Goal: Information Seeking & Learning: Learn about a topic

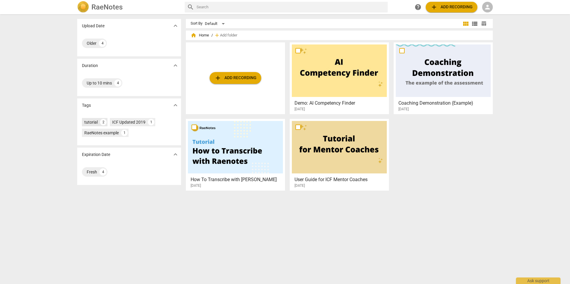
click at [94, 123] on div "tutorial" at bounding box center [90, 122] width 13 height 6
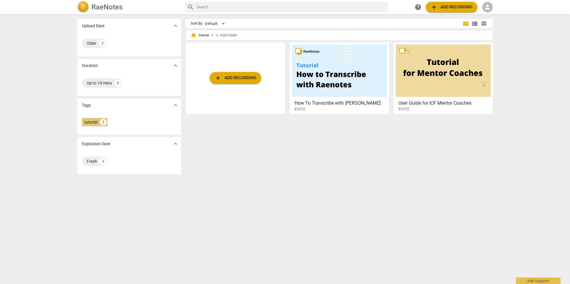
click at [94, 123] on div "tutorial" at bounding box center [90, 122] width 13 height 6
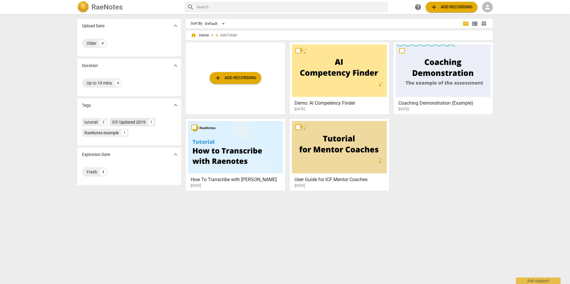
click at [133, 123] on div "ICF Updated 2019" at bounding box center [128, 122] width 33 height 6
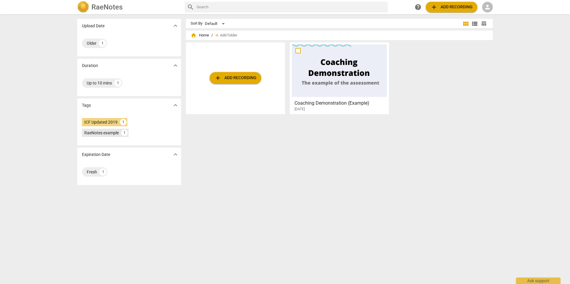
click at [107, 132] on div "RaeNotes example" at bounding box center [101, 133] width 34 height 6
click at [417, 7] on span "help" at bounding box center [417, 7] width 7 height 7
click at [485, 21] on span "table_chart" at bounding box center [483, 24] width 9 height 6
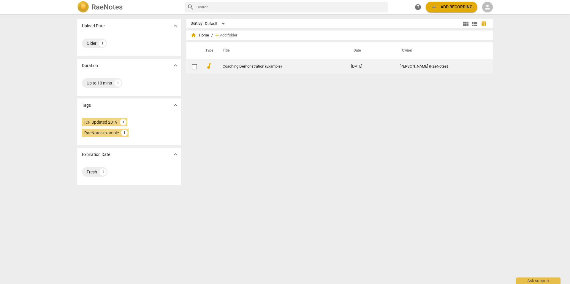
click at [248, 63] on td "Coaching Demonstration (Example)" at bounding box center [280, 66] width 131 height 15
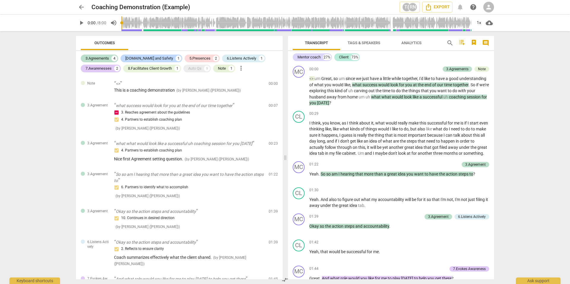
click at [242, 69] on span "more_vert" at bounding box center [240, 68] width 7 height 7
click at [268, 43] on div at bounding box center [285, 142] width 570 height 284
click at [365, 40] on span "Tags & Speakers" at bounding box center [363, 43] width 47 height 8
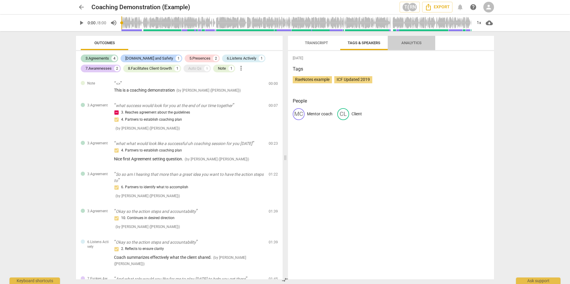
click at [412, 40] on span "Analytics" at bounding box center [411, 43] width 34 height 8
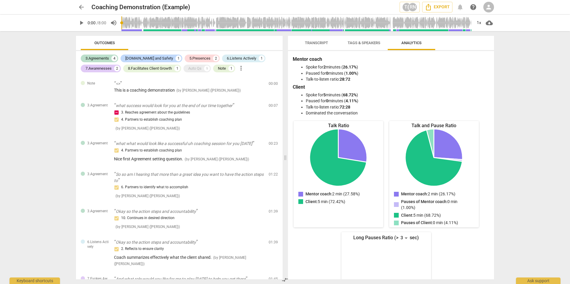
click at [82, 9] on span "arrow_back" at bounding box center [81, 7] width 7 height 7
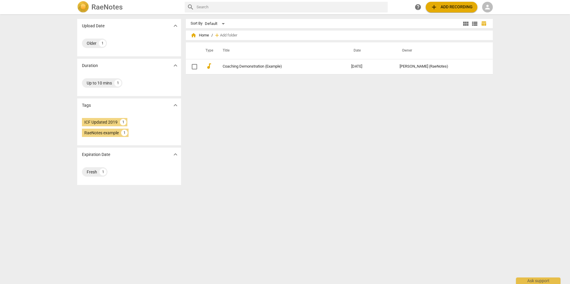
click at [461, 7] on span "add Add recording" at bounding box center [451, 7] width 42 height 7
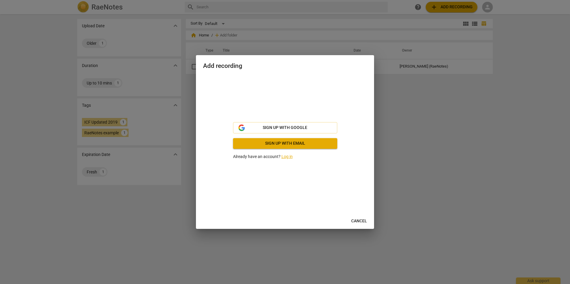
click at [356, 222] on span "Cancel" at bounding box center [359, 221] width 16 height 6
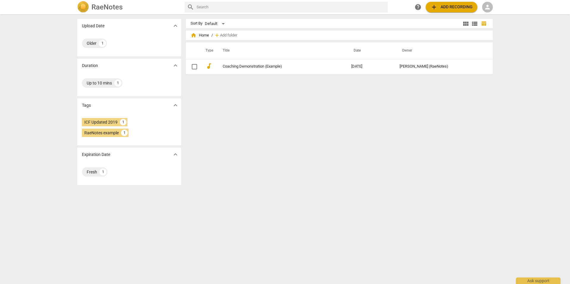
click at [488, 168] on div "Sort By Default view_module view_list table_chart home Home / add Add folder Ty…" at bounding box center [342, 149] width 312 height 260
click at [490, 6] on span "person" at bounding box center [487, 7] width 7 height 7
click at [231, 107] on div at bounding box center [285, 142] width 570 height 284
click at [303, 200] on div "Sort By Default view_module view_list table_chart home Home / add Add folder Ty…" at bounding box center [342, 149] width 312 height 260
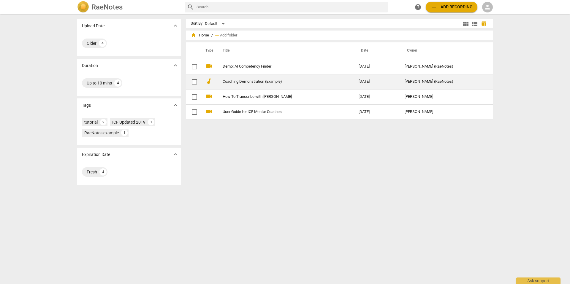
click at [268, 85] on td "Coaching Demonstration (Example)" at bounding box center [284, 81] width 138 height 15
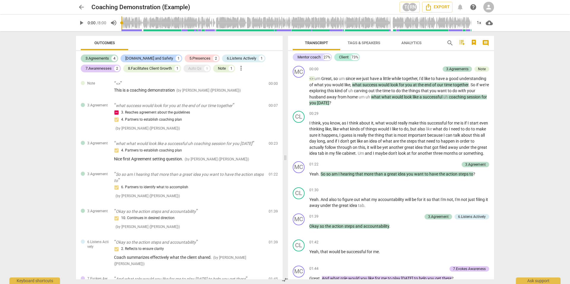
click at [374, 43] on span "Tags & Speakers" at bounding box center [363, 43] width 33 height 4
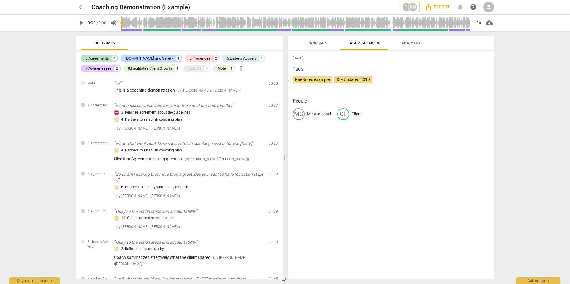
click at [414, 44] on span "Analytics" at bounding box center [411, 43] width 20 height 4
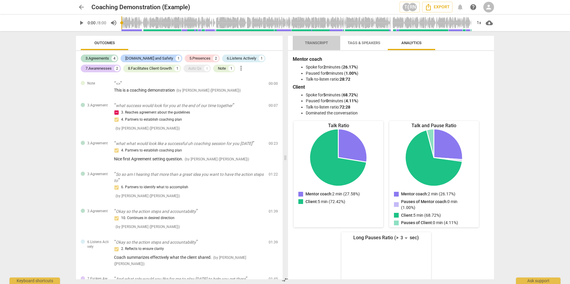
click at [320, 44] on span "Transcript" at bounding box center [316, 43] width 23 height 4
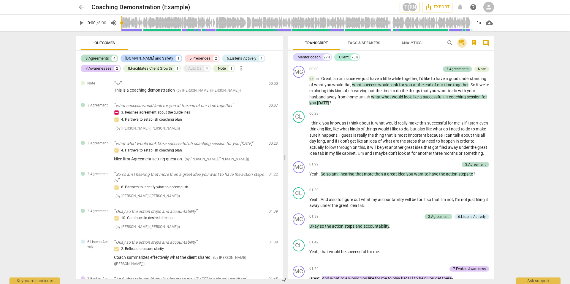
click at [462, 41] on icon "button" at bounding box center [461, 42] width 5 height 5
click at [429, 44] on div at bounding box center [285, 142] width 570 height 284
click at [65, 75] on div "arrow_back Coaching Demonstration (Example) T( RN Export notifications help per…" at bounding box center [285, 142] width 570 height 284
